Goal: Task Accomplishment & Management: Manage account settings

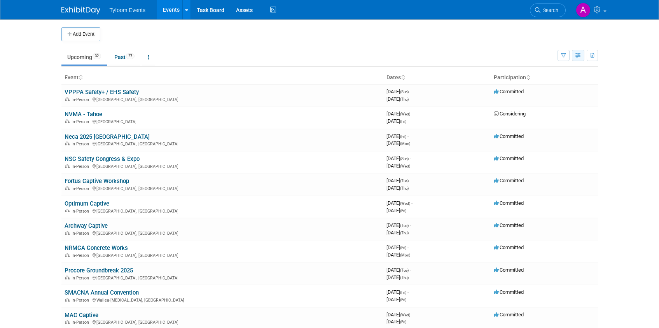
click at [581, 57] on button "button" at bounding box center [578, 55] width 12 height 11
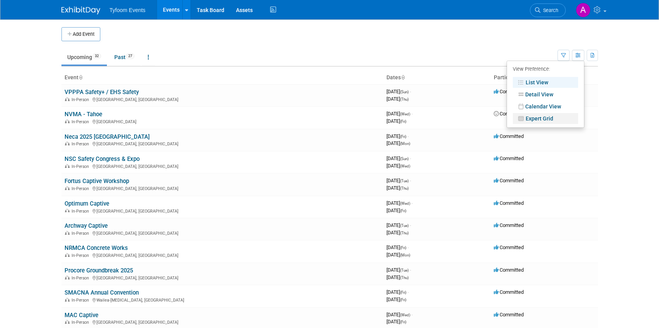
click at [547, 117] on link "Expert Grid" at bounding box center [545, 118] width 65 height 11
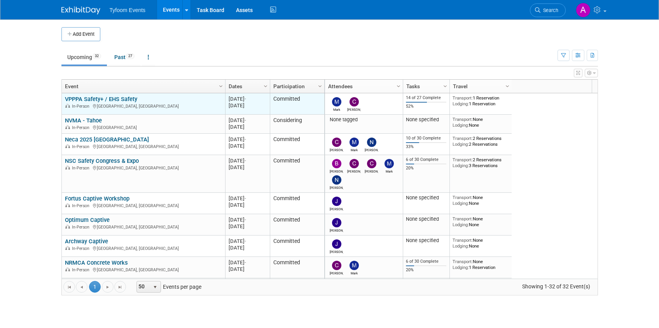
click at [117, 104] on div "In-Person [GEOGRAPHIC_DATA], [GEOGRAPHIC_DATA]" at bounding box center [143, 106] width 157 height 7
click at [111, 98] on link "VPPPA Safety+ / EHS Safety" at bounding box center [101, 99] width 72 height 7
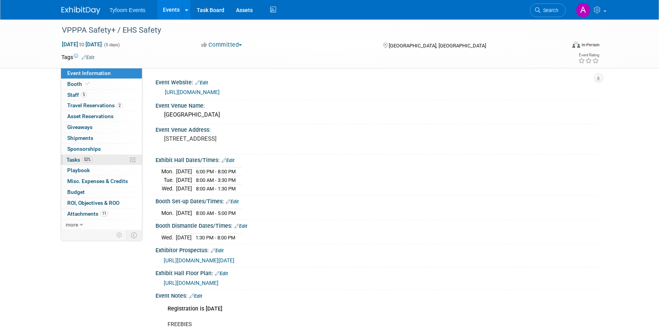
click at [78, 157] on span "Tasks 52%" at bounding box center [79, 160] width 26 height 6
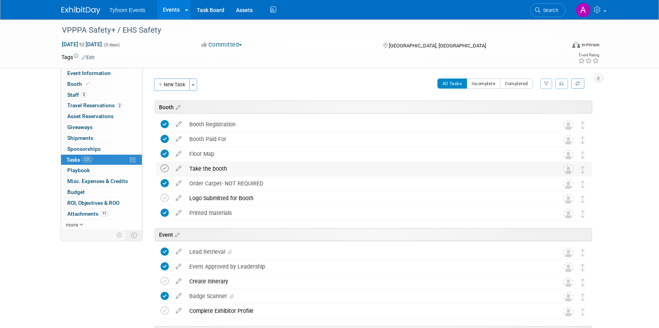
click at [165, 168] on icon at bounding box center [165, 168] width 8 height 8
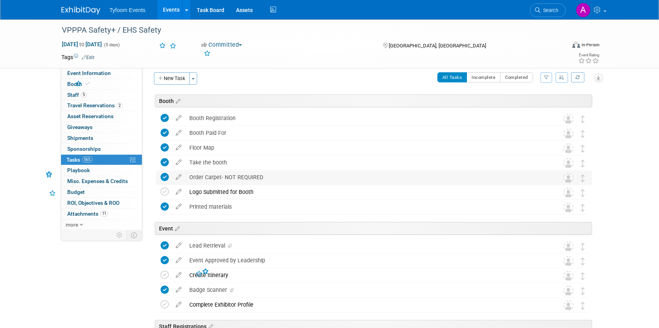
scroll to position [8, 0]
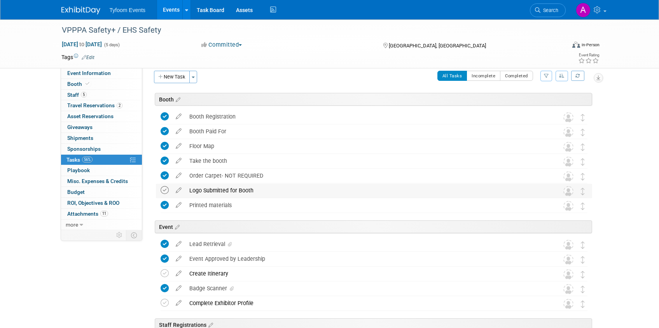
click at [166, 189] on icon at bounding box center [165, 190] width 8 height 8
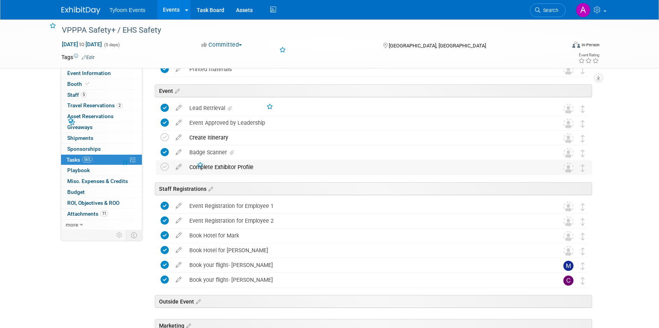
scroll to position [144, 0]
click at [161, 136] on icon at bounding box center [165, 137] width 8 height 8
click at [165, 167] on icon at bounding box center [165, 166] width 8 height 8
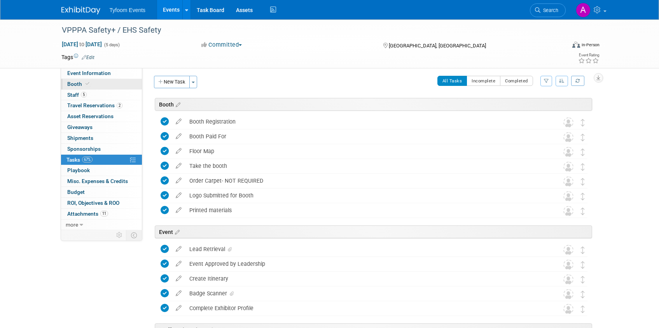
scroll to position [0, 0]
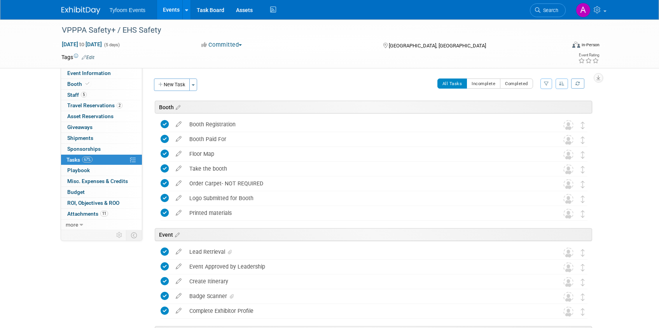
click at [90, 12] on img at bounding box center [80, 11] width 39 height 8
